Goal: Task Accomplishment & Management: Manage account settings

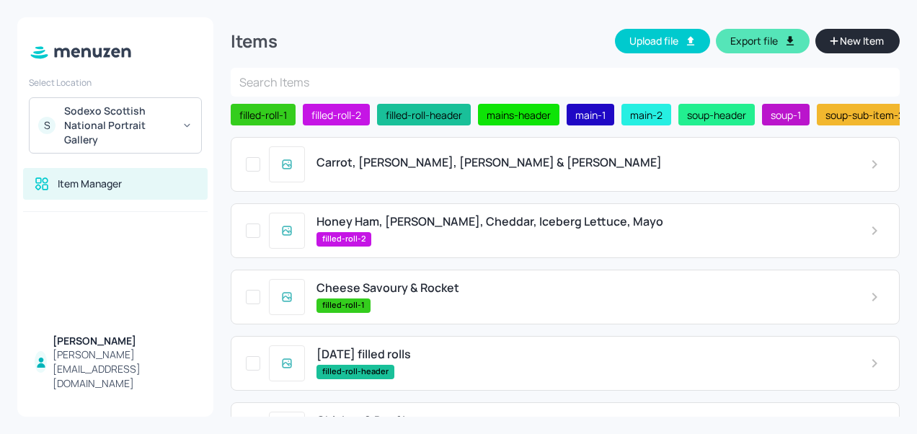
click at [410, 160] on span "Carrot, [PERSON_NAME], [PERSON_NAME] & [PERSON_NAME]" at bounding box center [489, 163] width 345 height 14
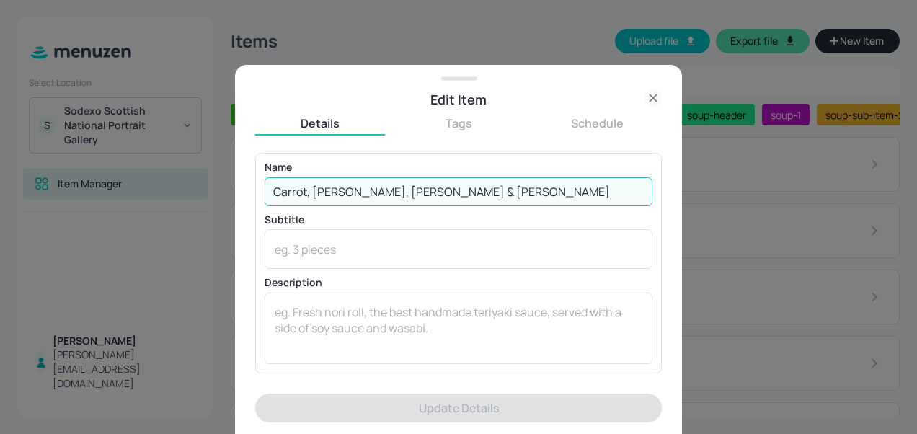
drag, startPoint x: 459, startPoint y: 192, endPoint x: 134, endPoint y: 182, distance: 325.4
click at [134, 182] on div "Edit Item Details Tags Schedule Name Carrot, Tomato, Lentil & [PERSON_NAME] ​ S…" at bounding box center [458, 217] width 917 height 434
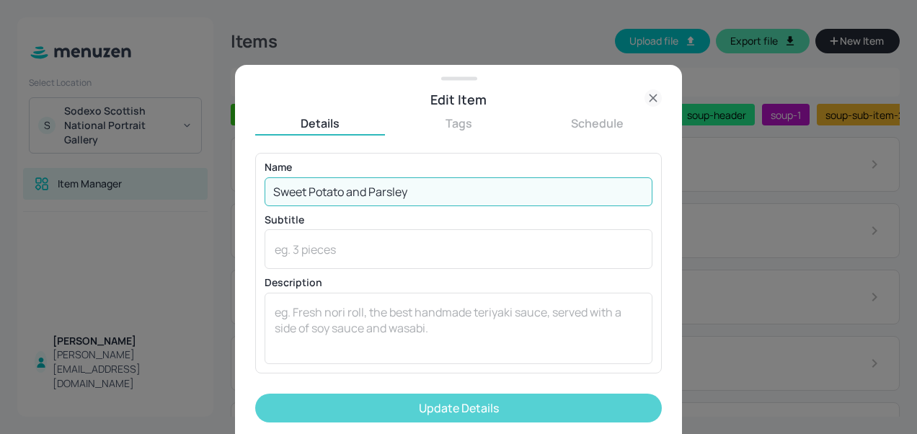
type input "Sweet Potato and Parsley"
click at [444, 405] on button "Update Details" at bounding box center [458, 408] width 407 height 29
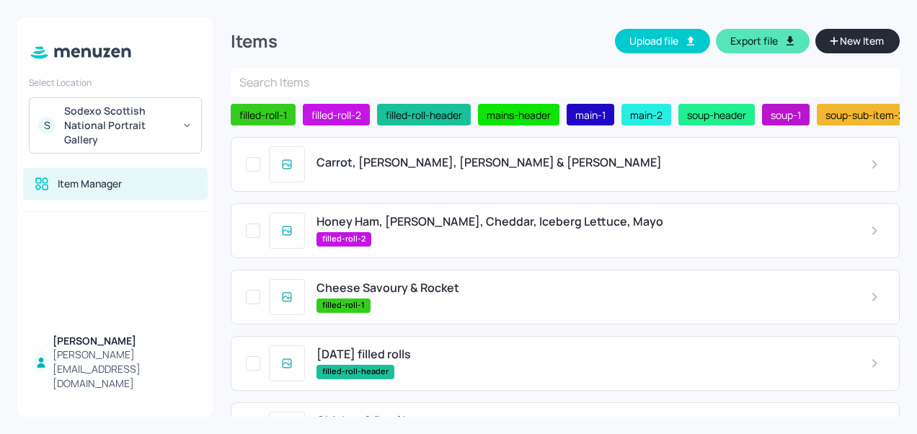
click at [368, 169] on span "Carrot, [PERSON_NAME], [PERSON_NAME] & [PERSON_NAME]" at bounding box center [489, 163] width 345 height 14
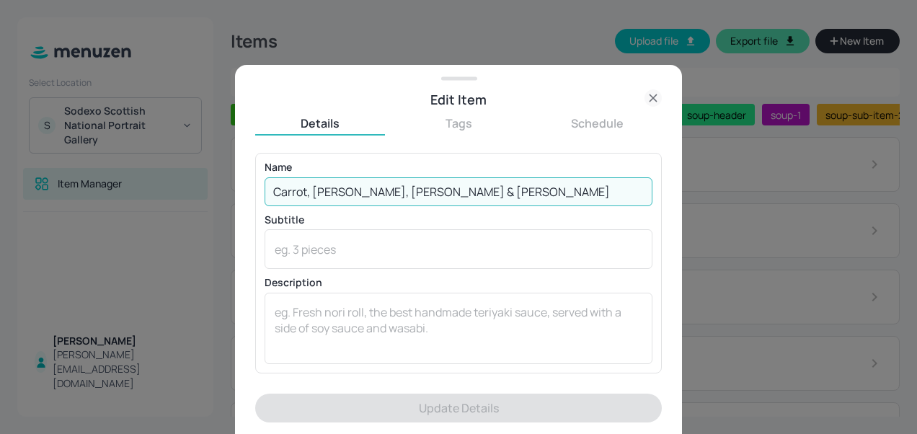
drag, startPoint x: 456, startPoint y: 200, endPoint x: 95, endPoint y: 198, distance: 361.3
click at [95, 198] on div "Edit Item Details Tags Schedule Name Carrot, Tomato, Lentil & [PERSON_NAME] ​ S…" at bounding box center [458, 217] width 917 height 434
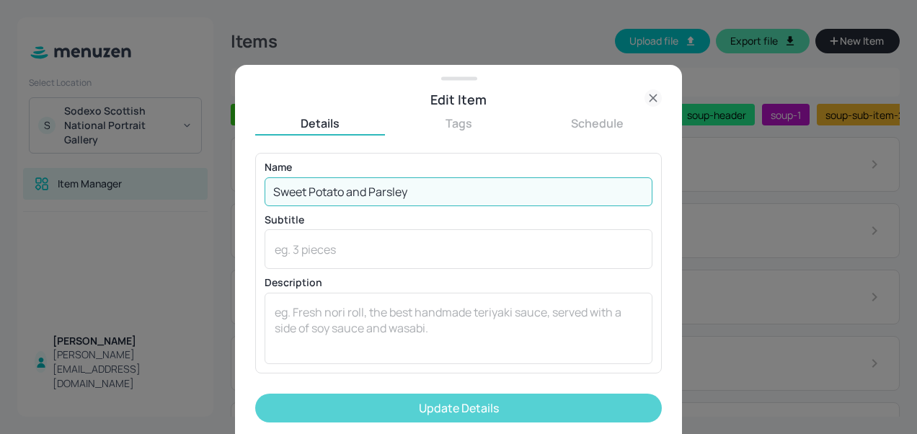
type input "Sweet Potato and Parsley"
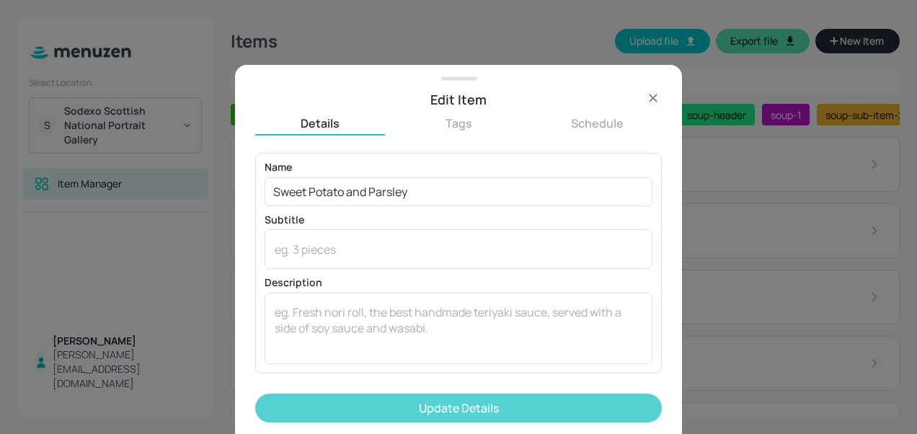
click at [349, 395] on button "Update Details" at bounding box center [458, 408] width 407 height 29
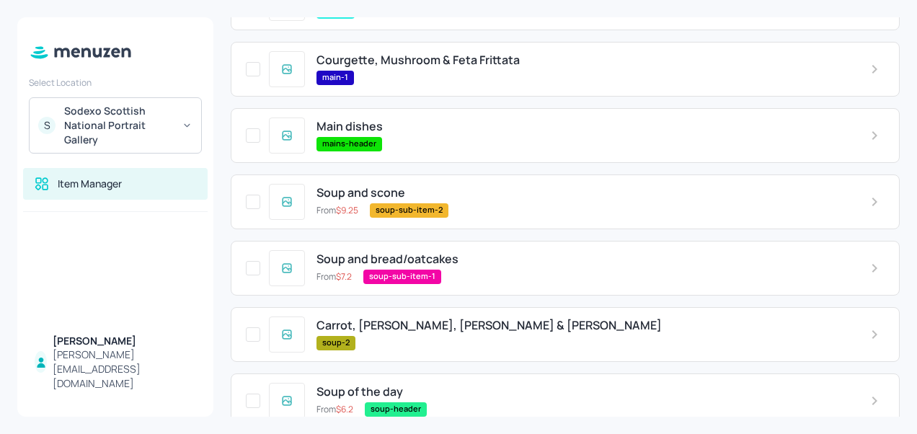
scroll to position [515, 0]
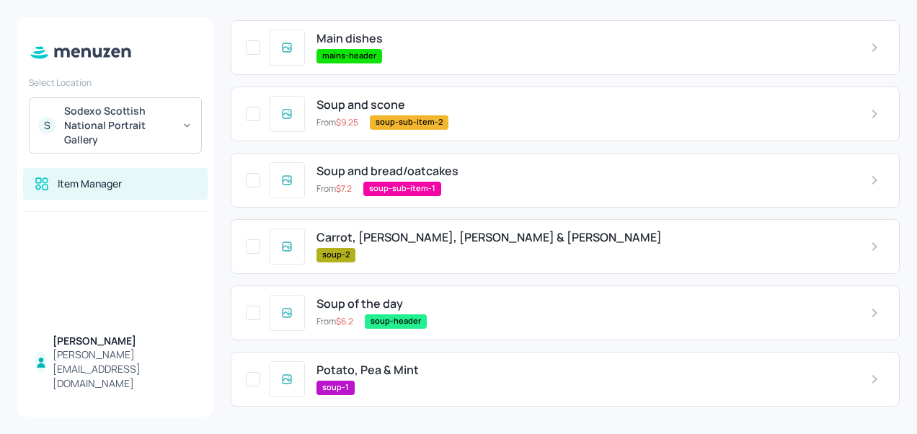
click at [381, 371] on span "Potato, Pea & Mint" at bounding box center [368, 370] width 102 height 14
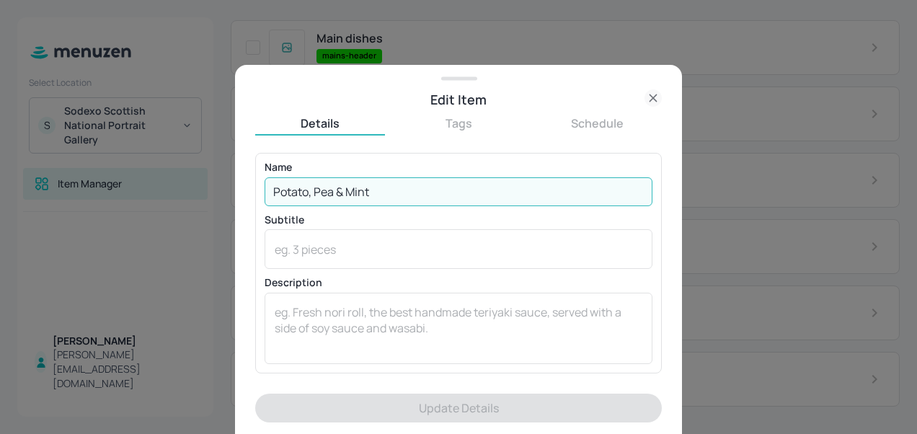
click at [390, 189] on input "Potato, Pea & Mint" at bounding box center [459, 191] width 388 height 29
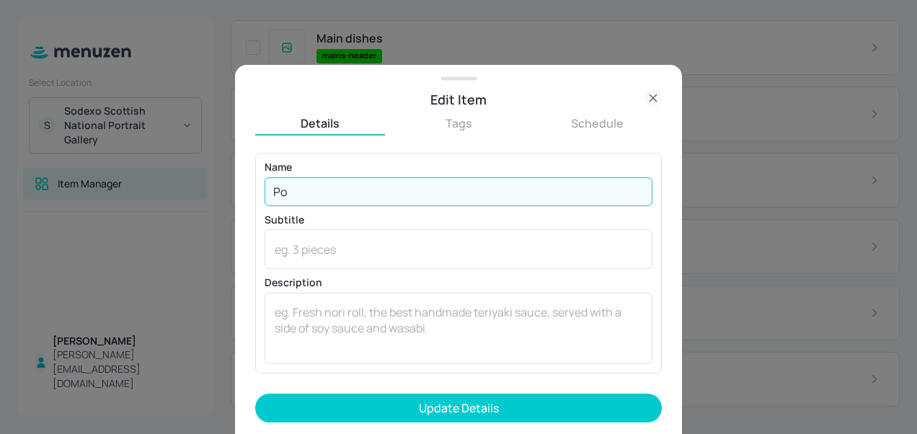
type input "P"
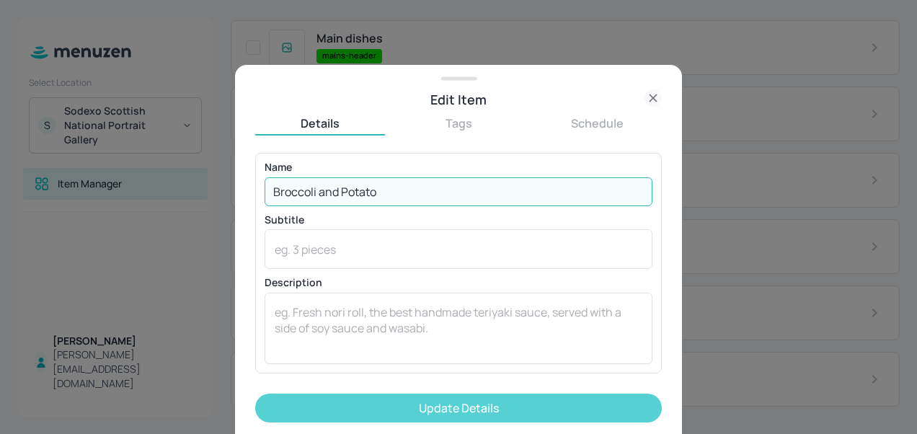
type input "Broccoli and Potato"
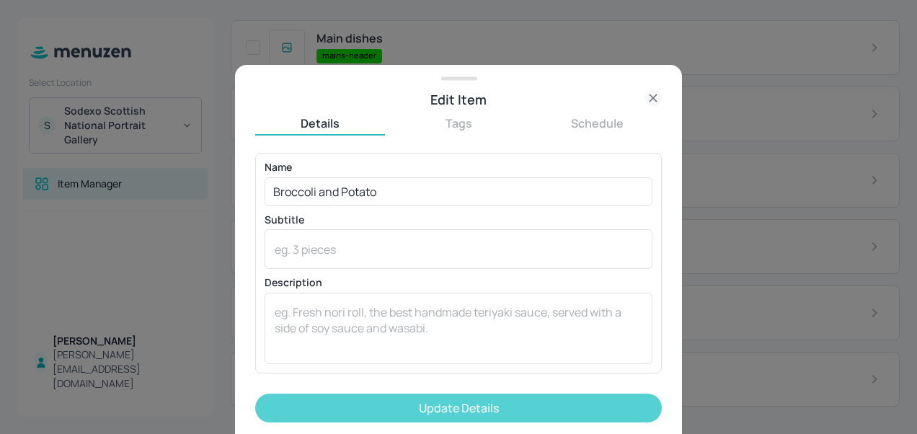
click at [481, 404] on button "Update Details" at bounding box center [458, 408] width 407 height 29
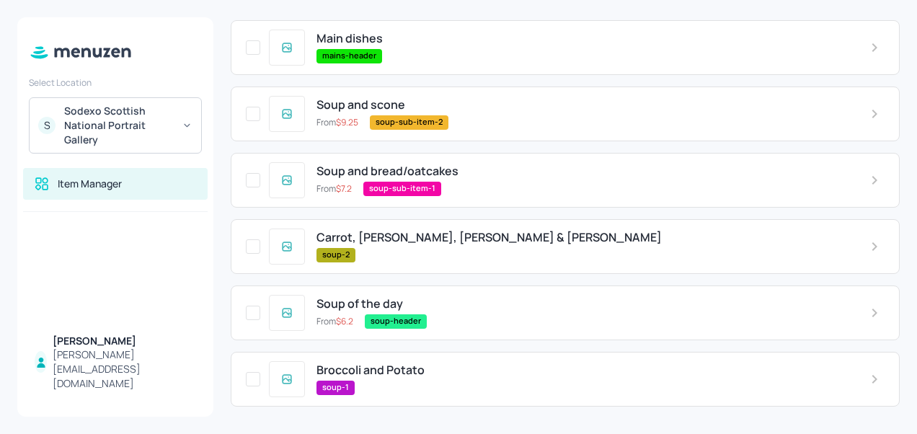
click at [403, 246] on div "Carrot, Tomato, Lentil & Rosemary soup-2" at bounding box center [582, 246] width 554 height 31
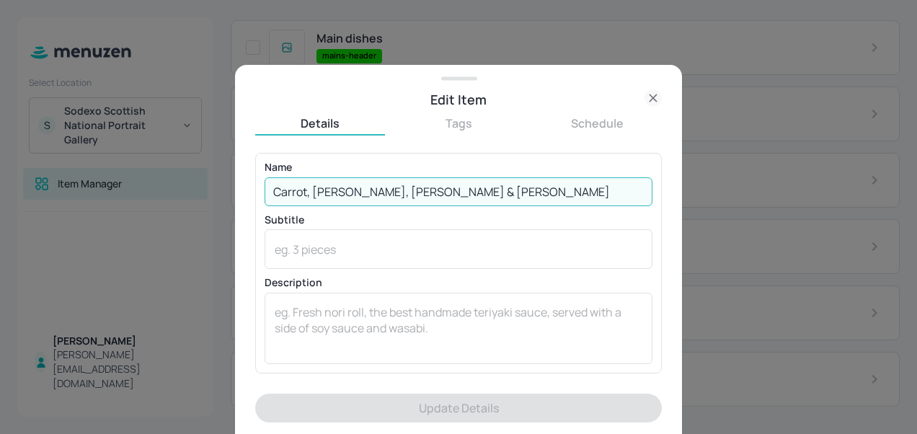
click at [477, 185] on input "Carrot, [PERSON_NAME], [PERSON_NAME] & [PERSON_NAME]" at bounding box center [459, 191] width 388 height 29
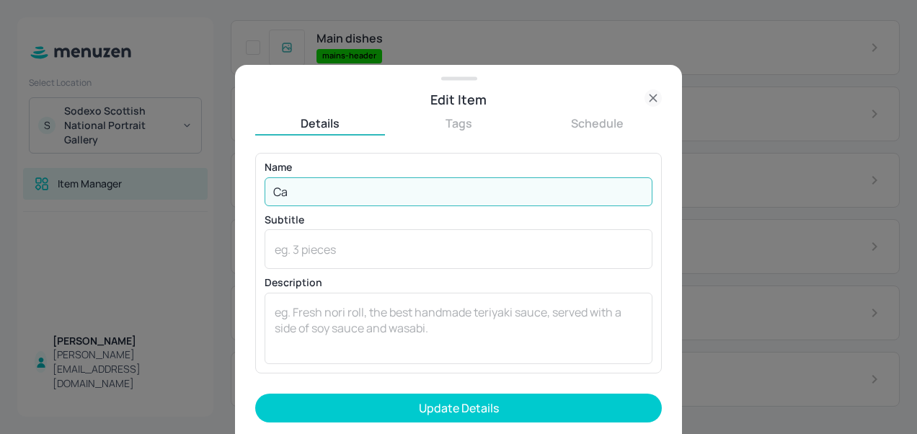
type input "C"
type input "Sweet Potato and Parsley"
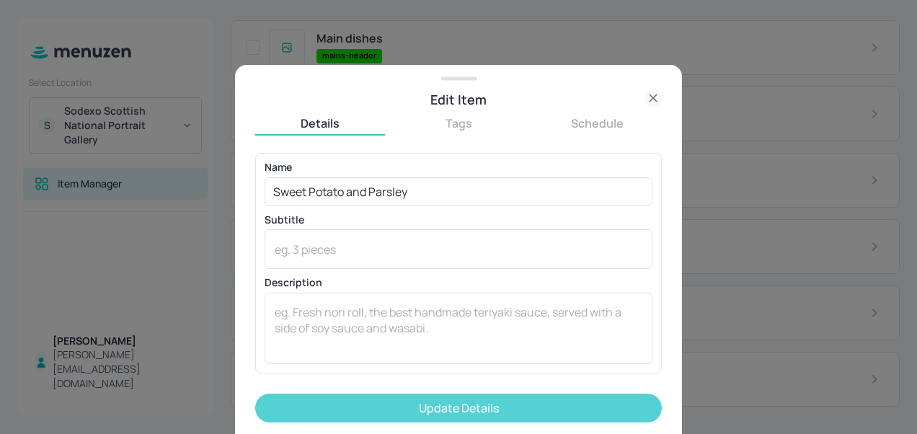
click at [438, 411] on button "Update Details" at bounding box center [458, 408] width 407 height 29
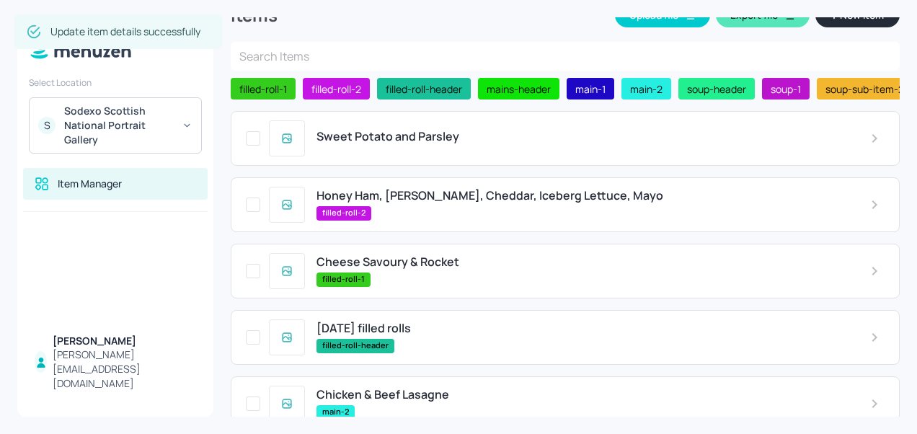
scroll to position [22, 0]
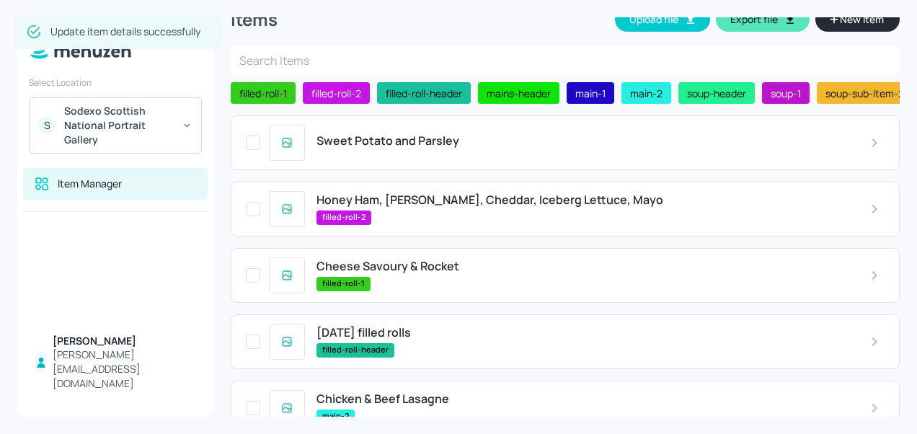
click at [483, 196] on span "Honey Ham, [PERSON_NAME], Cheddar, Iceberg Lettuce, Mayo" at bounding box center [490, 200] width 347 height 14
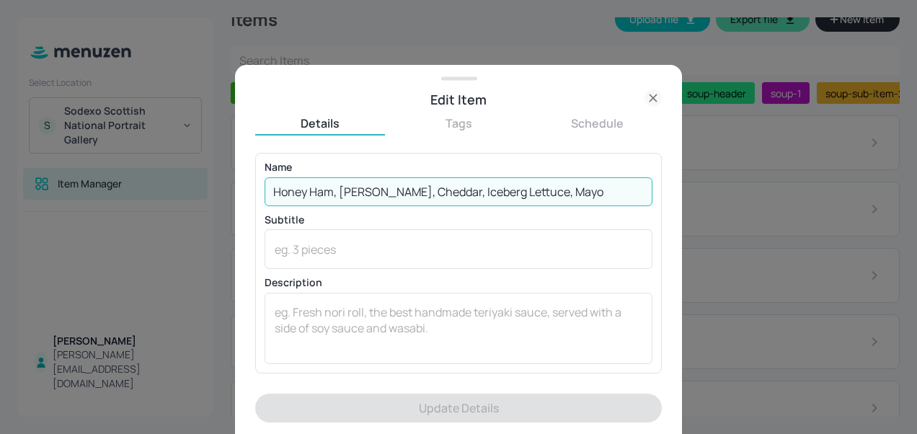
drag, startPoint x: 568, startPoint y: 195, endPoint x: 91, endPoint y: 206, distance: 477.5
click at [91, 206] on div "Edit Item Details Tags Schedule Name Honey Ham, Tomato, Cheddar, Iceberg Lettuc…" at bounding box center [458, 217] width 917 height 434
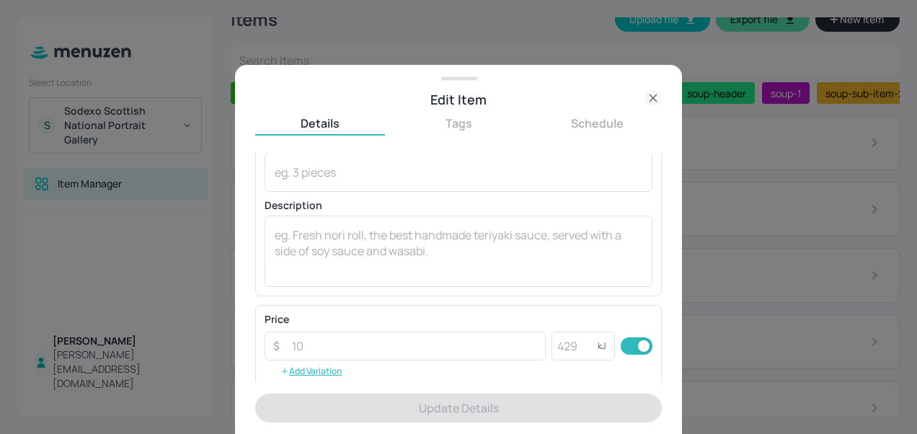
scroll to position [78, 0]
click at [650, 94] on icon at bounding box center [653, 97] width 17 height 17
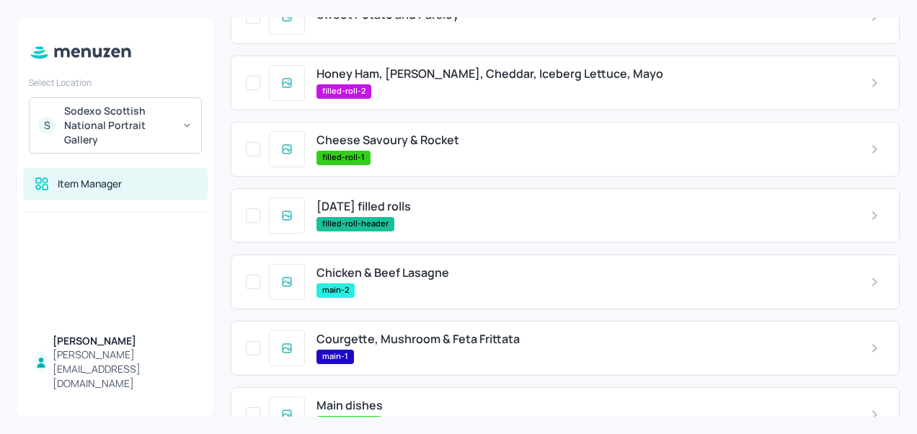
scroll to position [149, 0]
click at [405, 273] on span "Chicken & Beef Lasagne" at bounding box center [383, 272] width 133 height 14
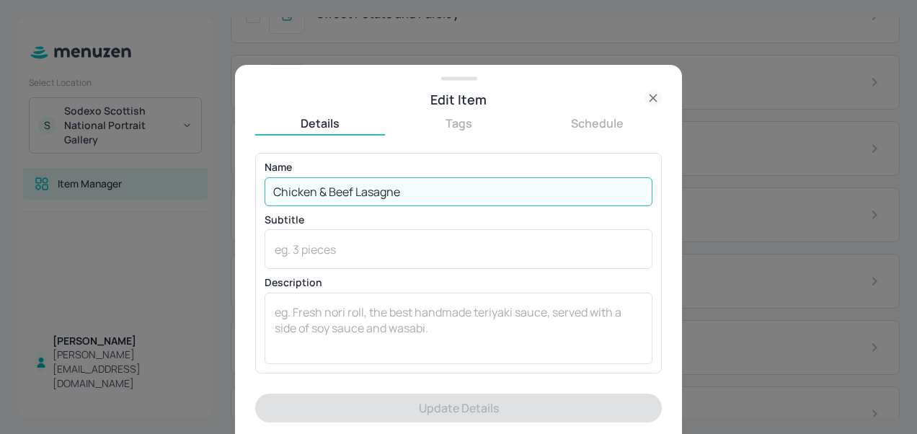
drag, startPoint x: 394, startPoint y: 183, endPoint x: 272, endPoint y: 203, distance: 123.5
click at [200, 185] on div "Edit Item Details Tags Schedule Name Chicken & Beef Lasagne ​ Subtitle x ​ Desc…" at bounding box center [458, 217] width 917 height 434
drag, startPoint x: 435, startPoint y: 190, endPoint x: 216, endPoint y: 193, distance: 219.2
click at [216, 193] on div "Edit Item Details Tags Schedule Name Chicken & Beef Lasagne ​ Subtitle x ​ Desc…" at bounding box center [458, 217] width 917 height 434
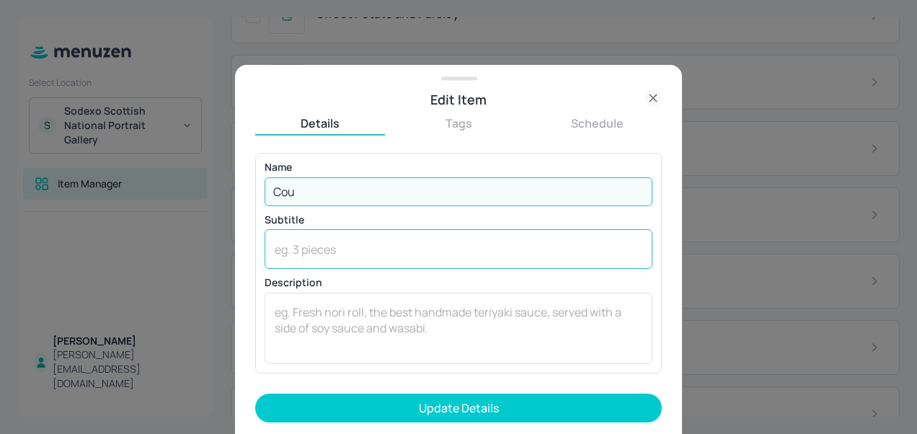
type input "Courgette, Mushroom, Feta, Cheddar Frittata"
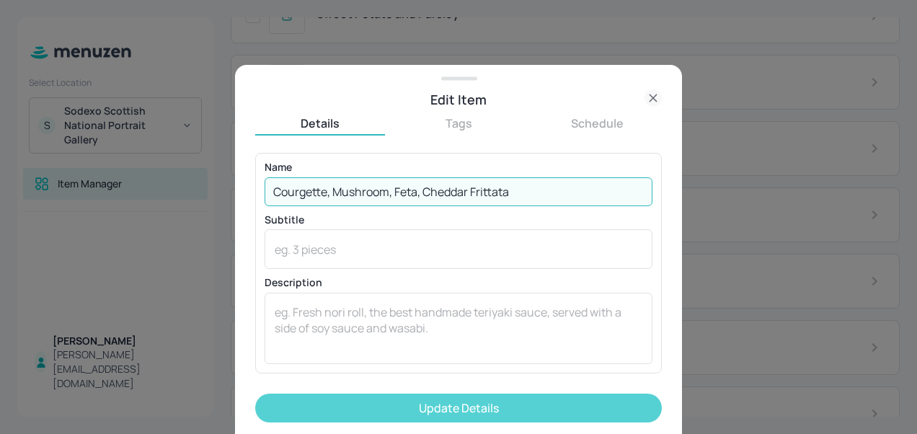
click at [451, 405] on button "Update Details" at bounding box center [458, 408] width 407 height 29
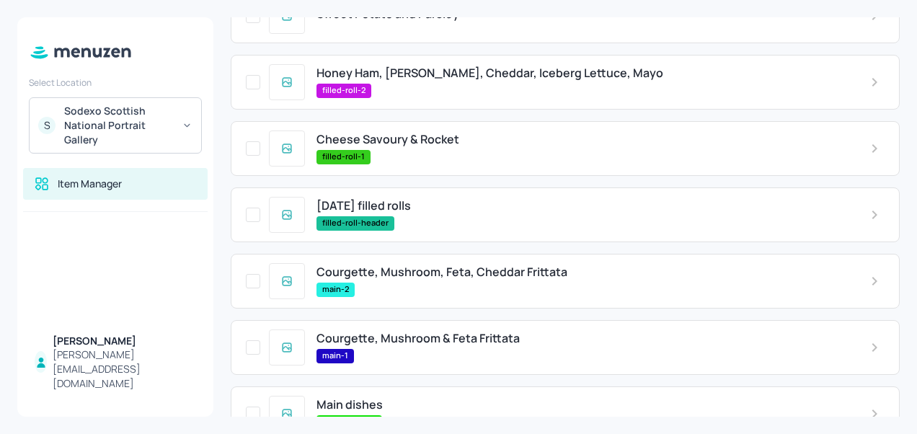
click at [411, 330] on div "Courgette, Mushroom & Feta Frittata main-1" at bounding box center [565, 347] width 669 height 55
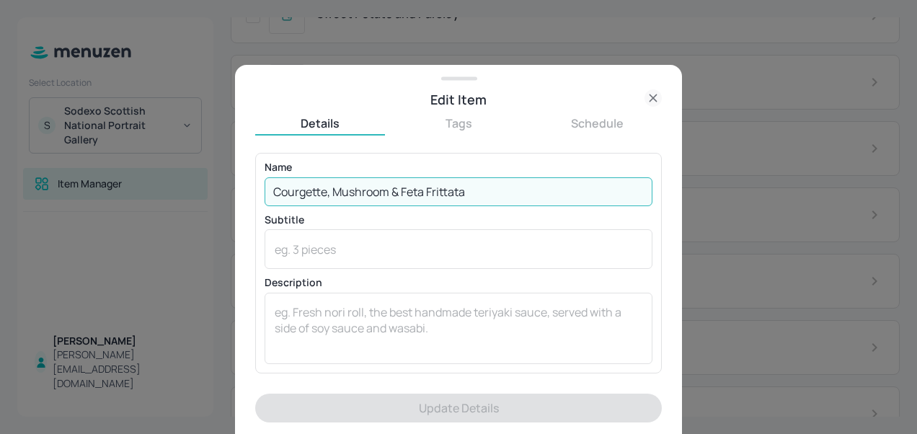
drag, startPoint x: 469, startPoint y: 187, endPoint x: 134, endPoint y: 186, distance: 335.3
click at [134, 186] on div "Edit Item Details Tags Schedule Name Courgette, Mushroom & Feta Frittata ​ Subt…" at bounding box center [458, 217] width 917 height 434
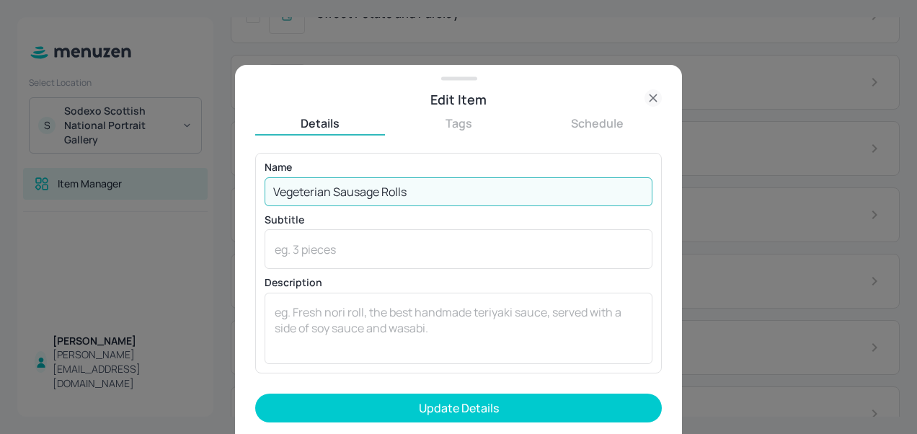
click at [323, 193] on input "Vegeterian Sausage Rolls" at bounding box center [459, 191] width 388 height 29
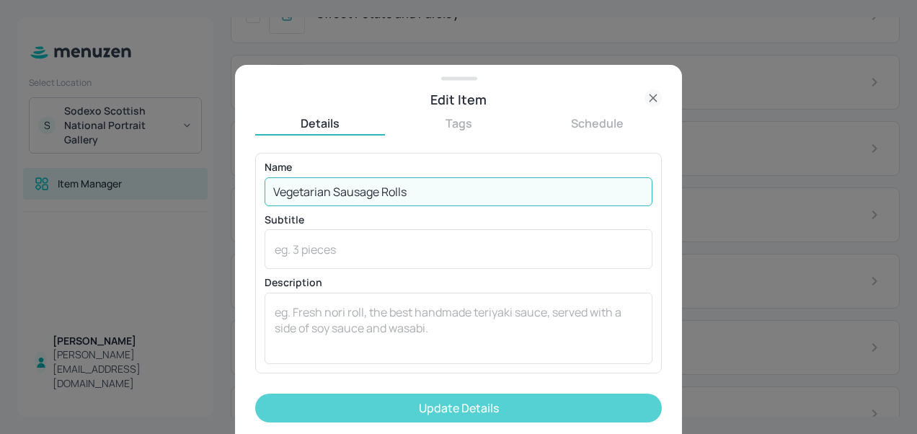
type input "Vegetarian Sausage Rolls"
click at [487, 402] on button "Update Details" at bounding box center [458, 408] width 407 height 29
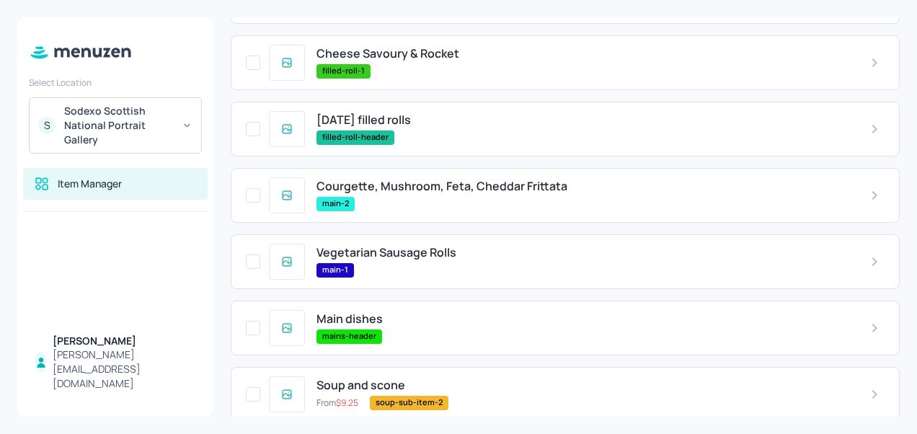
scroll to position [334, 0]
